Goal: Information Seeking & Learning: Learn about a topic

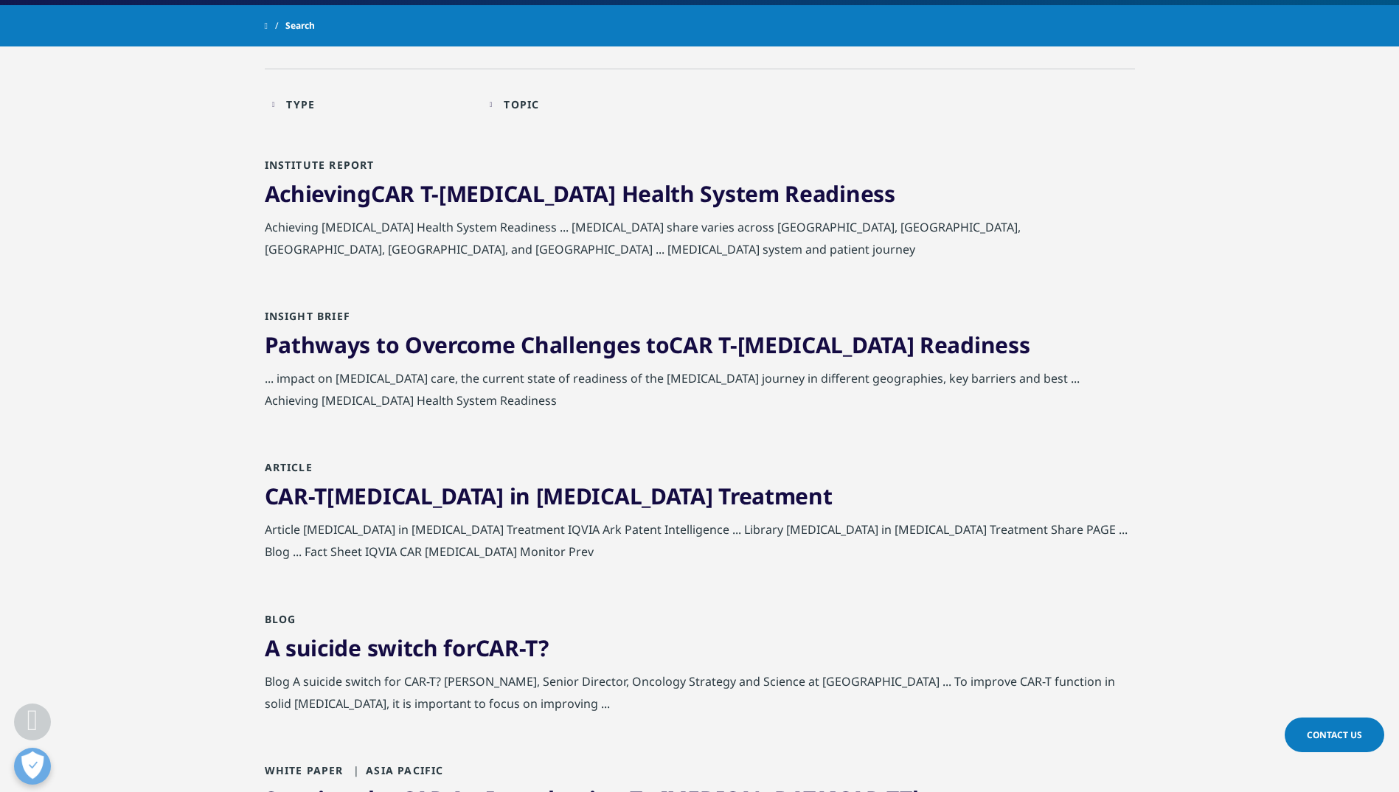
click at [431, 493] on link "CAR-T Cell Therapy in Cancer Treatment" at bounding box center [549, 496] width 568 height 30
click at [516, 495] on link "CAR-T Cell Therapy in Cancer Treatment" at bounding box center [549, 496] width 568 height 30
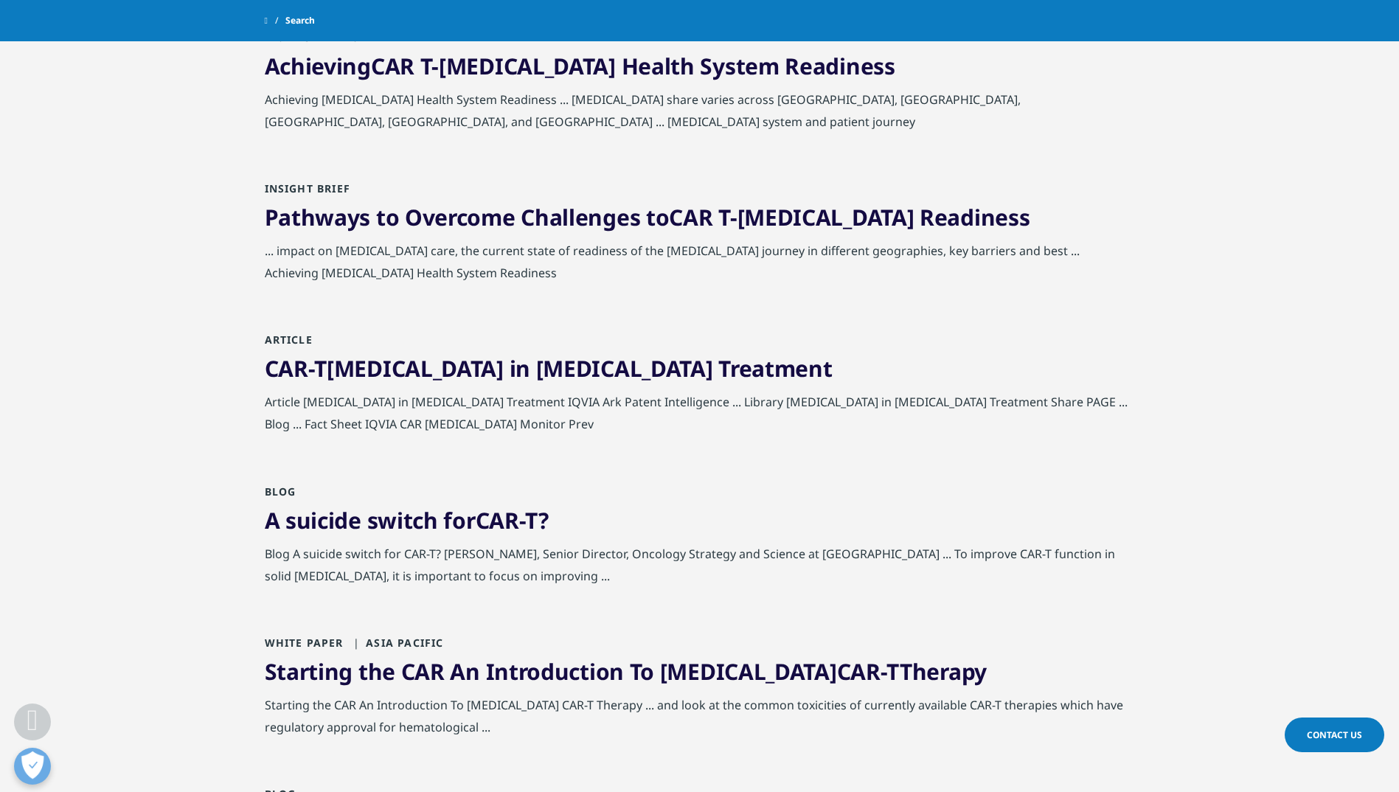
scroll to position [443, 0]
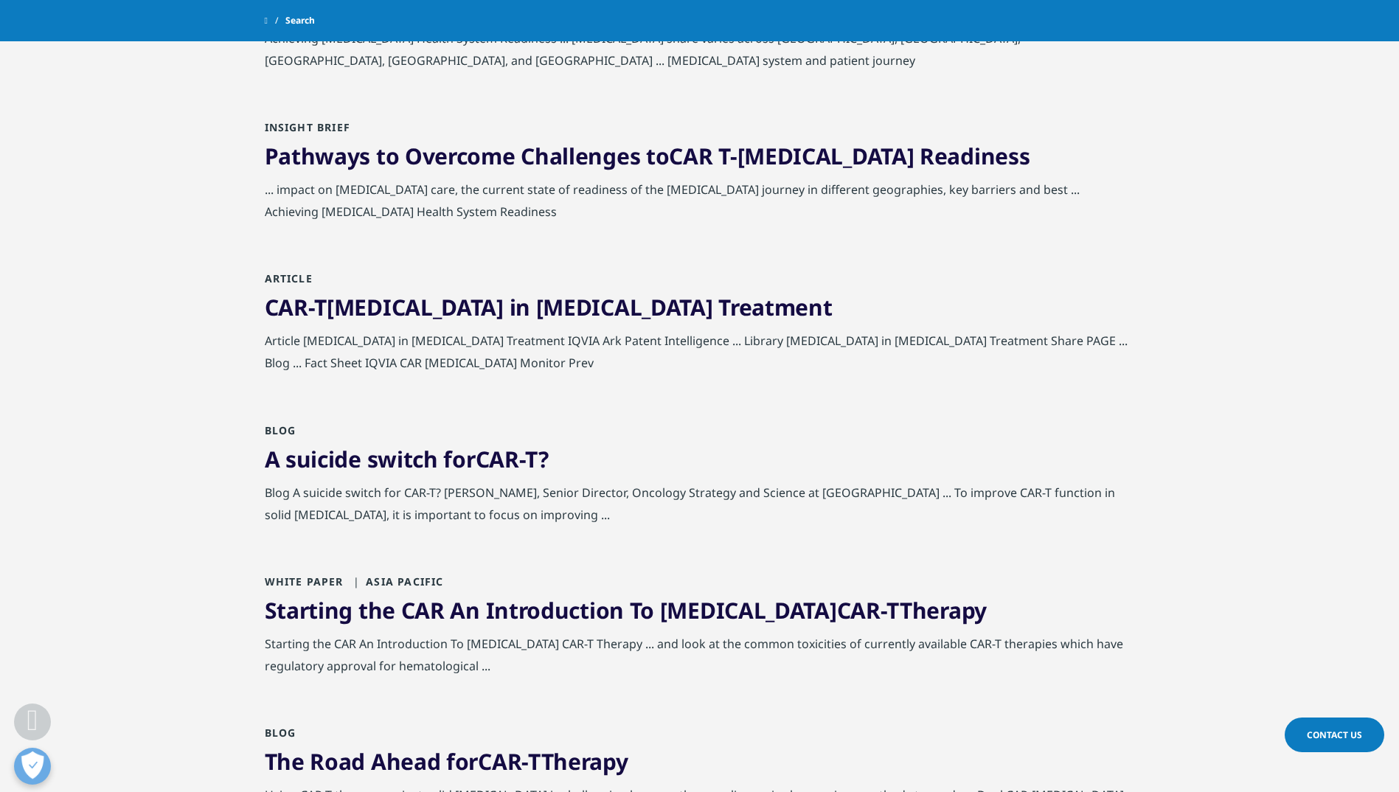
click at [319, 314] on span "CAR-T" at bounding box center [296, 307] width 63 height 30
click at [368, 314] on link "CAR-T Cell Therapy in Cancer Treatment" at bounding box center [549, 307] width 568 height 30
click at [1076, 343] on div "Article CAR-T Cell Therapy in Cancer Treatment IQVIA Ark Patent Intelligence ..…" at bounding box center [700, 356] width 870 height 52
click at [277, 271] on span "Article" at bounding box center [289, 278] width 48 height 14
click at [300, 297] on span "CAR-T" at bounding box center [296, 307] width 63 height 30
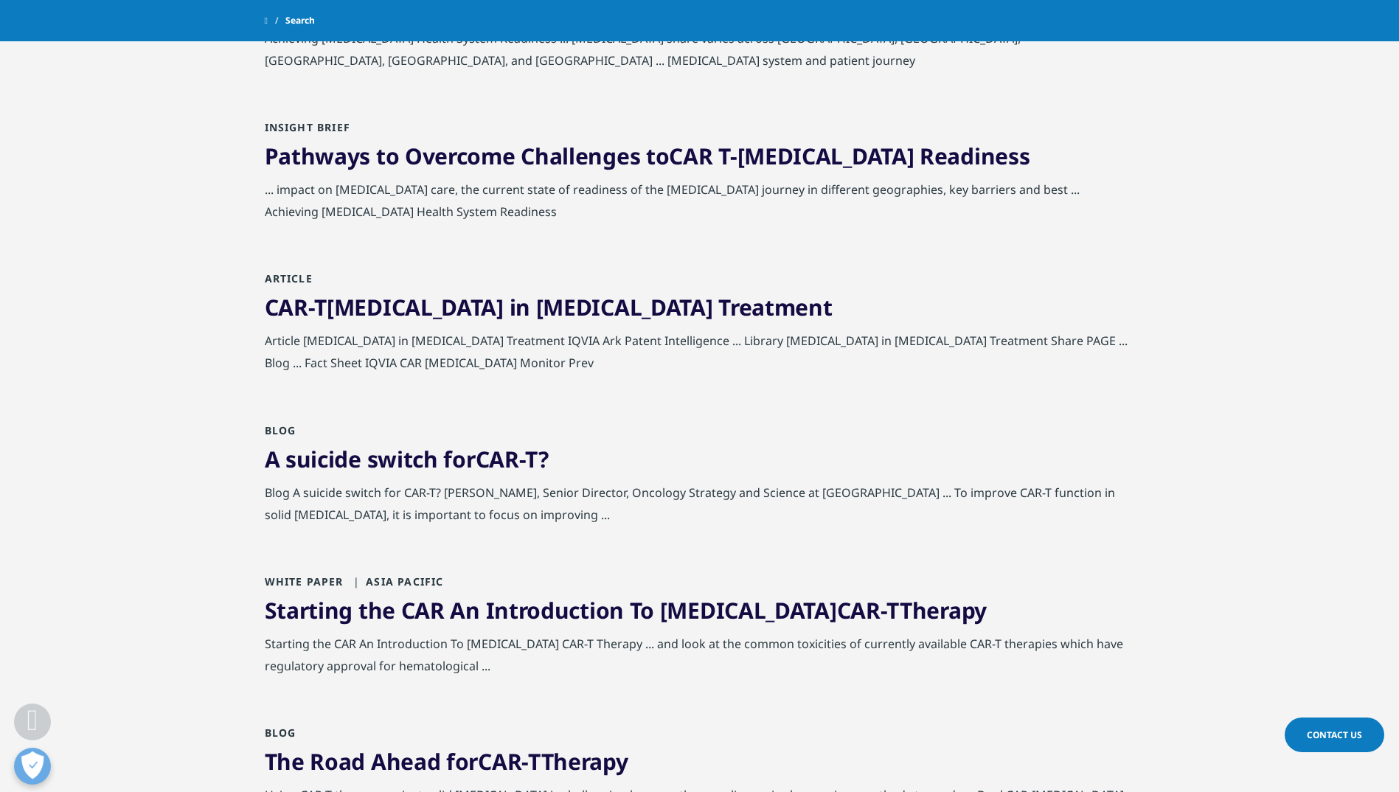
click at [300, 297] on span "CAR-T" at bounding box center [296, 307] width 63 height 30
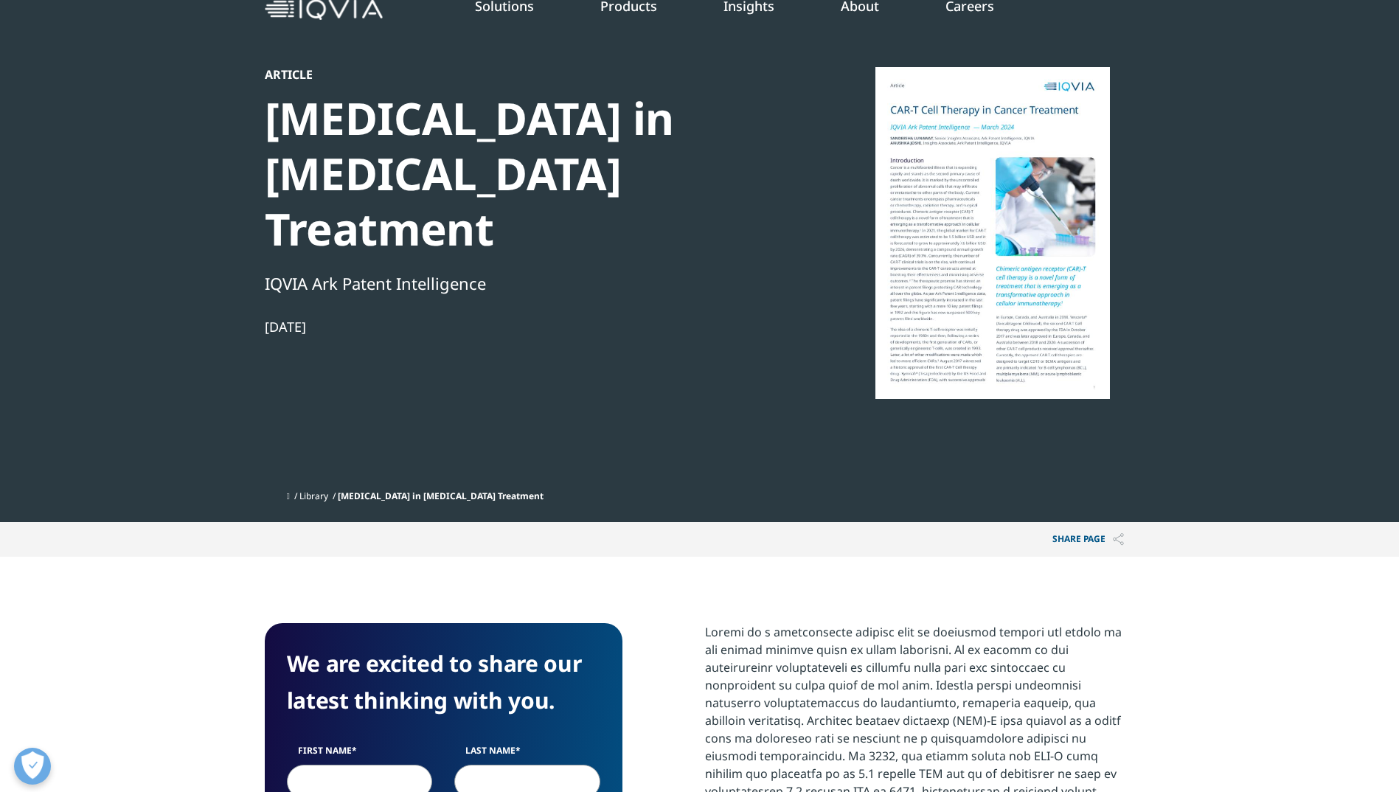
scroll to position [74, 0]
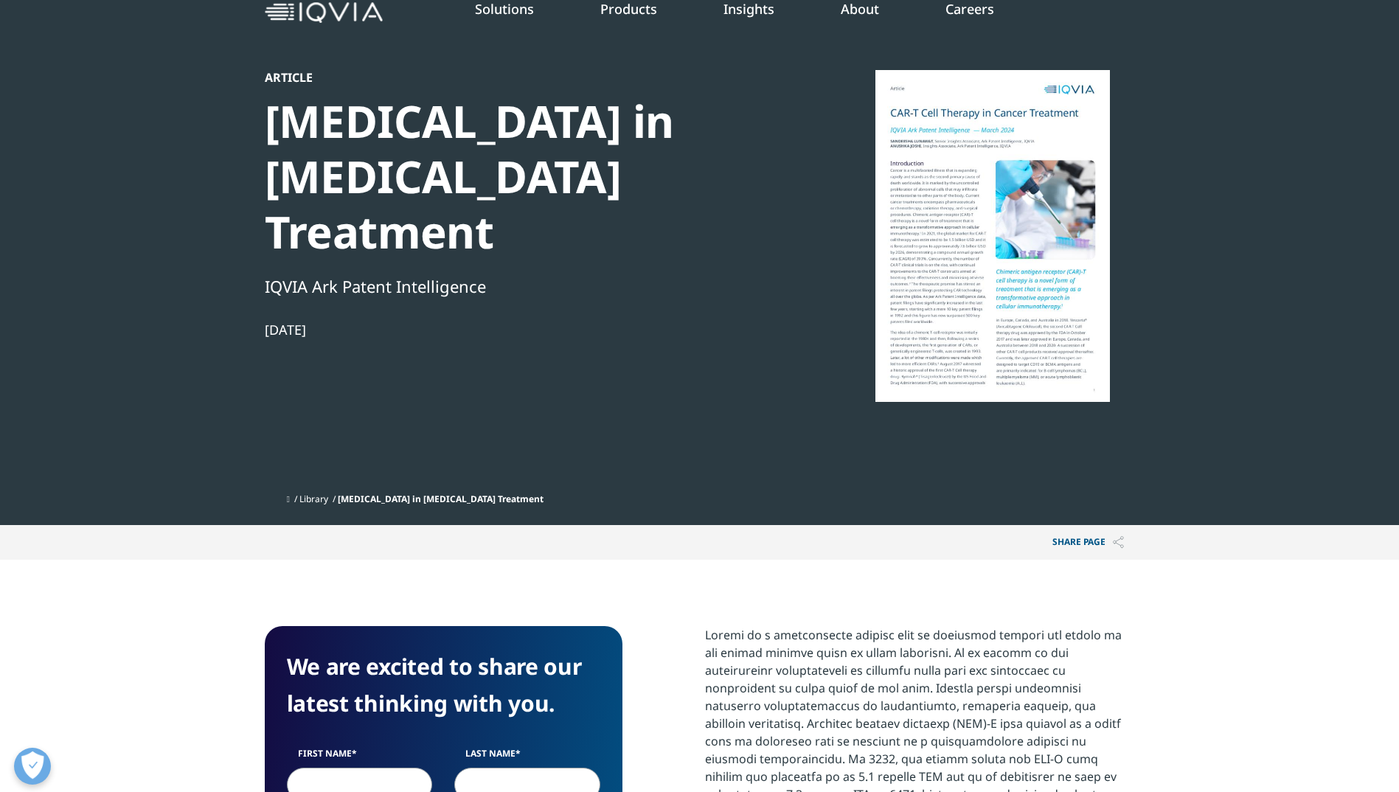
click at [953, 136] on div at bounding box center [993, 236] width 285 height 332
click at [395, 493] on span "[MEDICAL_DATA] in [MEDICAL_DATA] Treatment" at bounding box center [441, 499] width 206 height 13
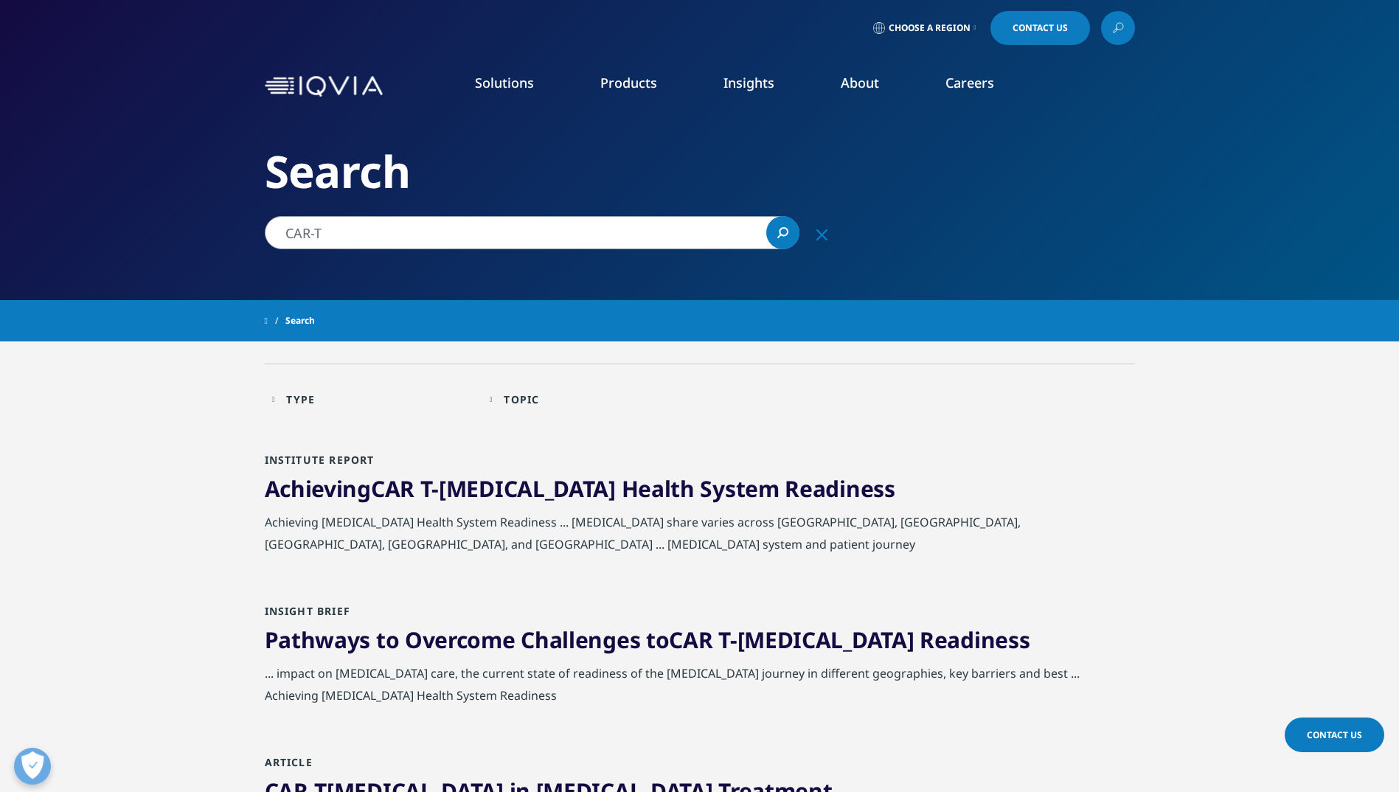
click at [418, 235] on input "CAR-T" at bounding box center [532, 232] width 535 height 33
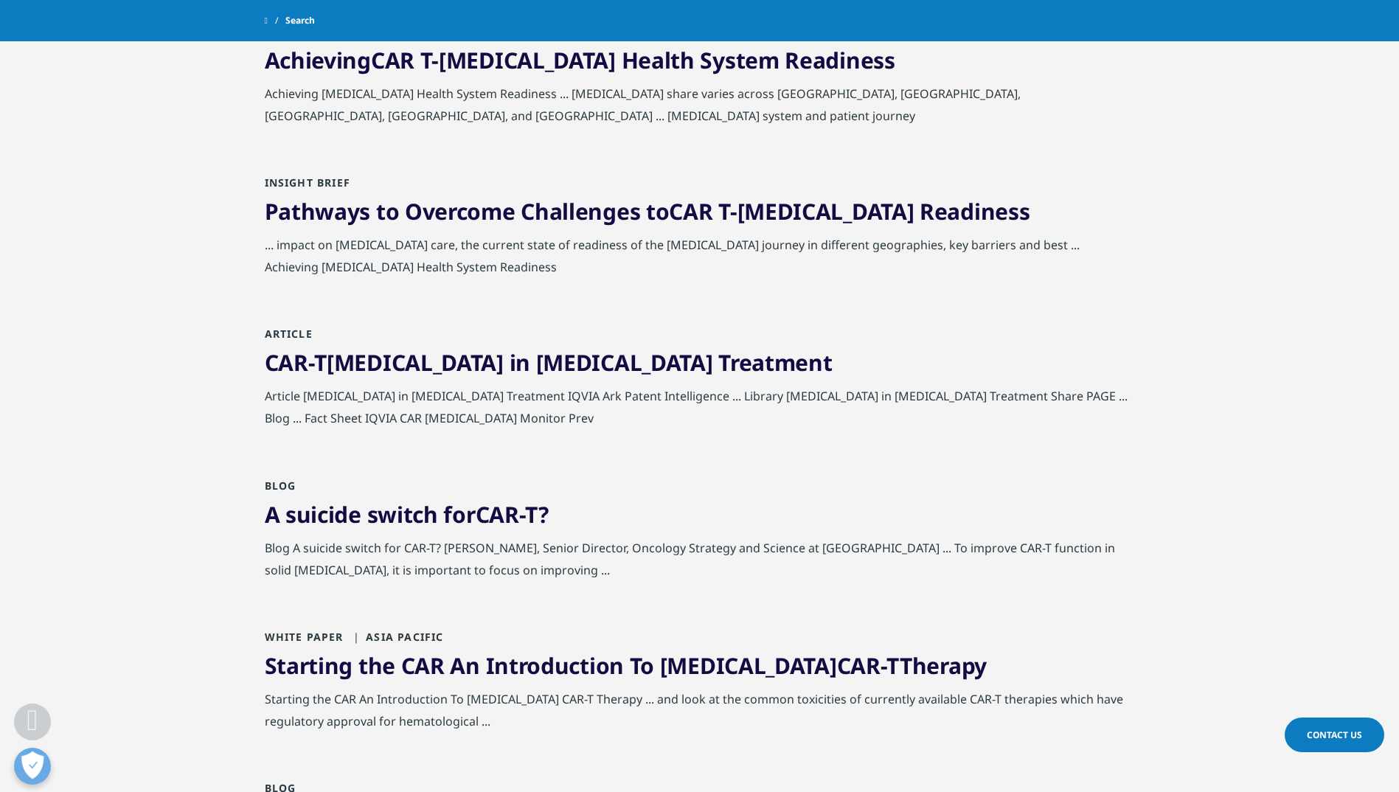
scroll to position [369, 0]
